Goal: Task Accomplishment & Management: Manage account settings

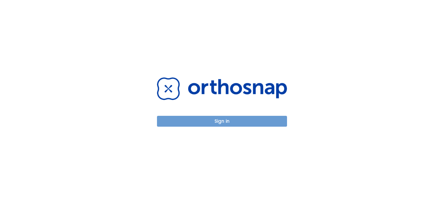
click at [268, 124] on button "Sign in" at bounding box center [222, 121] width 130 height 11
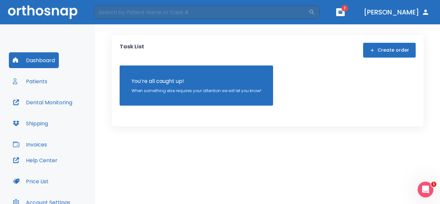
click at [38, 80] on button "Patients" at bounding box center [30, 81] width 42 height 16
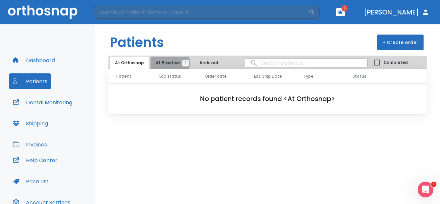
click at [166, 63] on span "At Practice 1" at bounding box center [171, 63] width 30 height 6
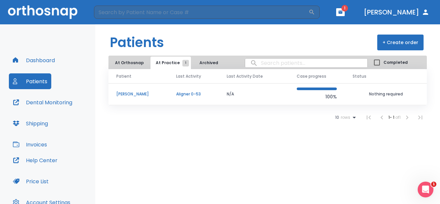
click at [182, 92] on p "Aligner 0-53" at bounding box center [193, 94] width 35 height 6
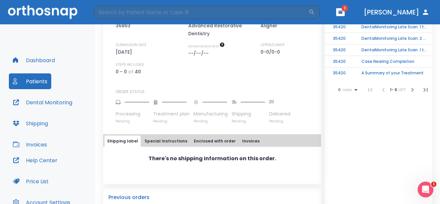
scroll to position [230, 0]
